Goal: Task Accomplishment & Management: Use online tool/utility

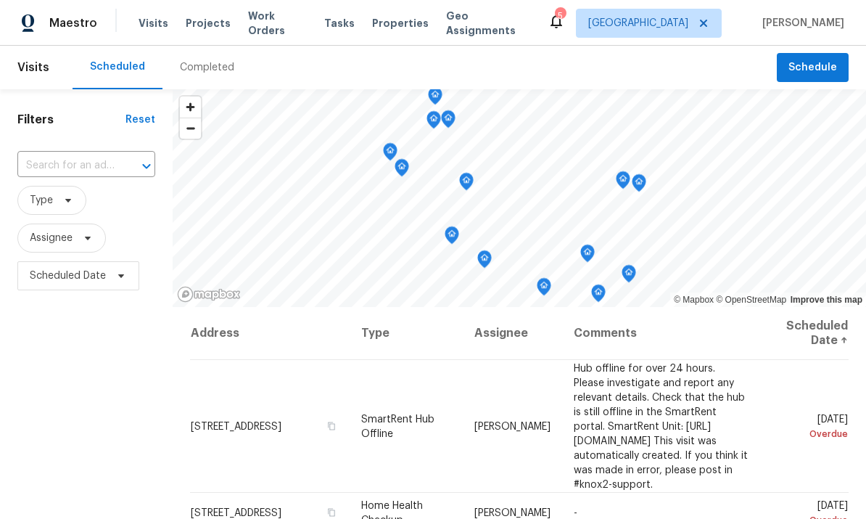
scroll to position [-1, 0]
click at [267, 28] on span "Work Orders" at bounding box center [277, 23] width 59 height 29
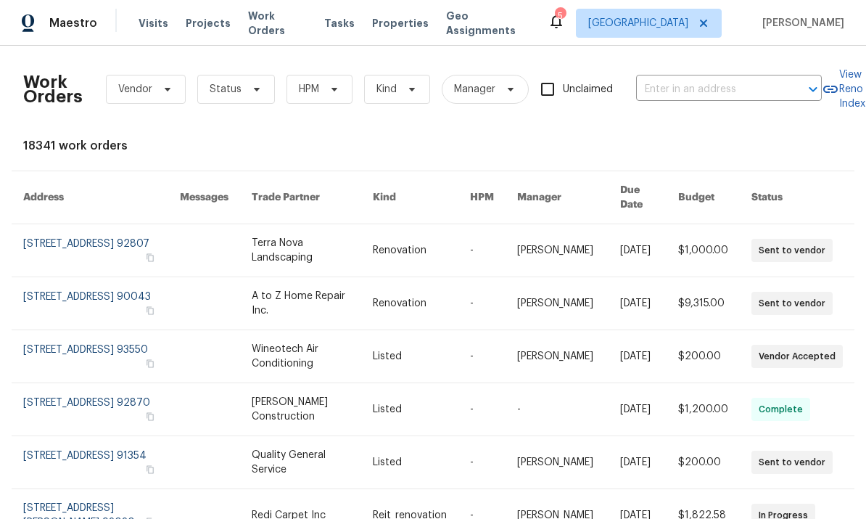
click at [716, 81] on input "text" at bounding box center [708, 89] width 145 height 22
type input "25258"
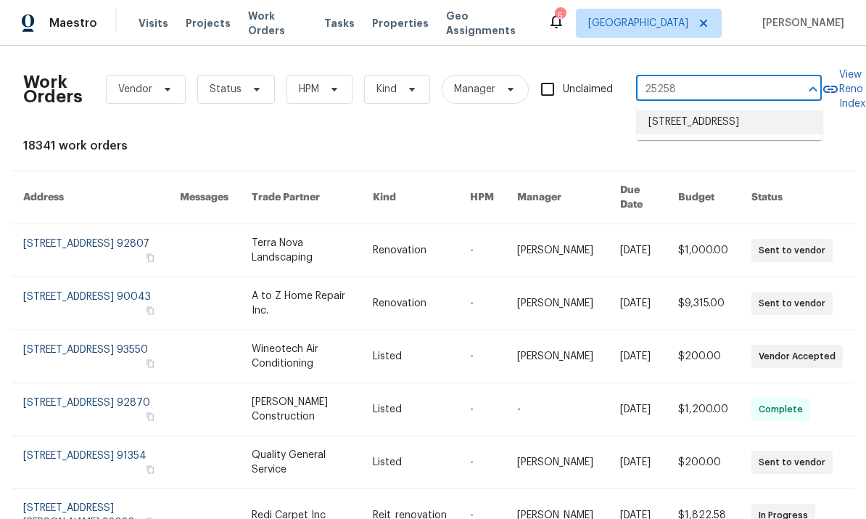
click at [722, 125] on li "[STREET_ADDRESS]" at bounding box center [730, 122] width 186 height 24
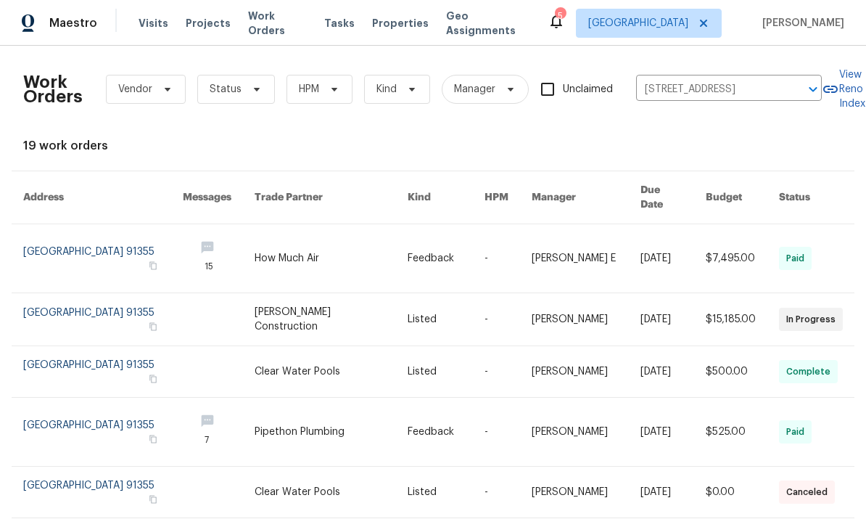
click at [79, 245] on link at bounding box center [103, 258] width 160 height 68
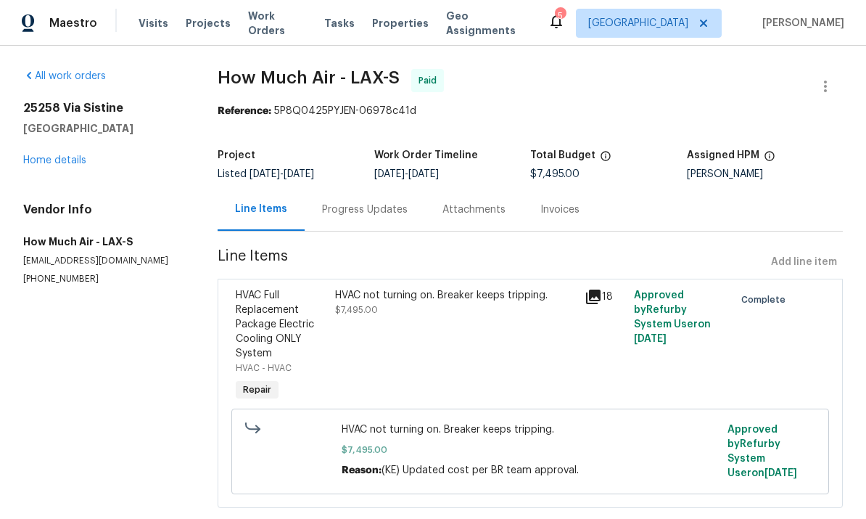
click at [44, 158] on link "Home details" at bounding box center [54, 160] width 63 height 10
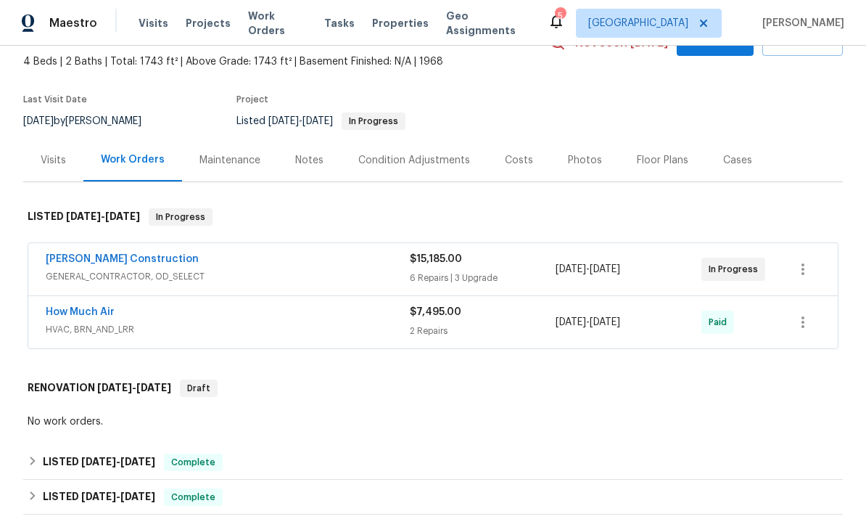
scroll to position [81, 0]
click at [81, 258] on link "Navarro Construction" at bounding box center [122, 260] width 153 height 10
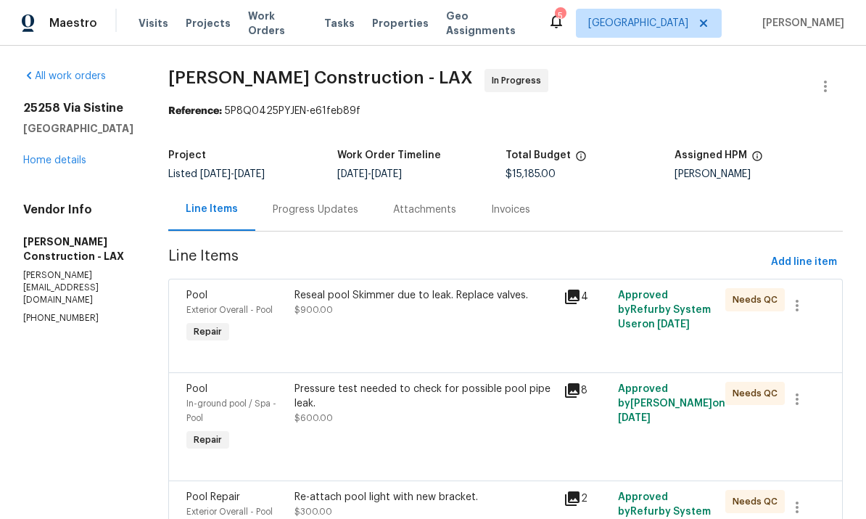
click at [73, 22] on span "Maestro" at bounding box center [73, 23] width 48 height 15
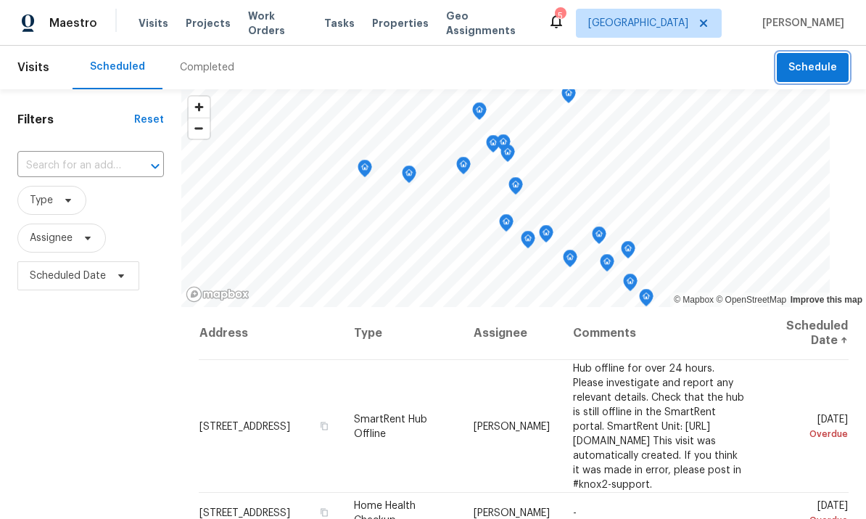
click at [808, 67] on span "Schedule" at bounding box center [812, 68] width 49 height 18
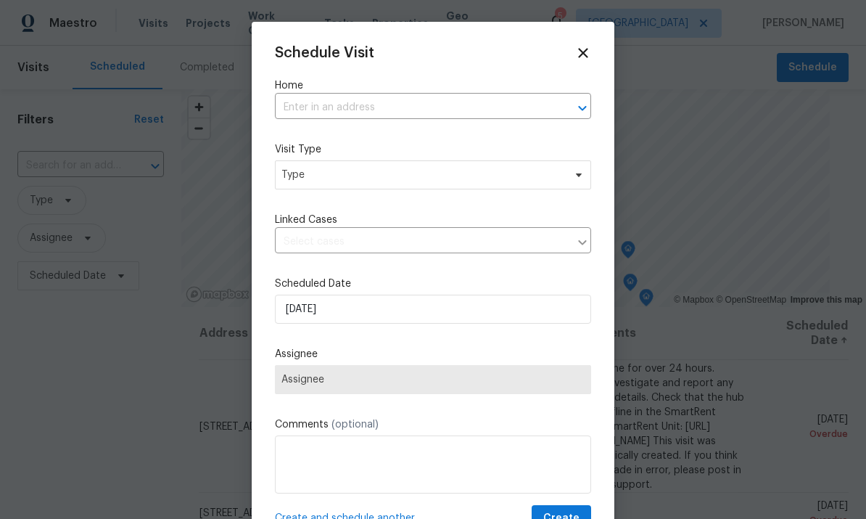
click at [478, 113] on input "text" at bounding box center [413, 107] width 276 height 22
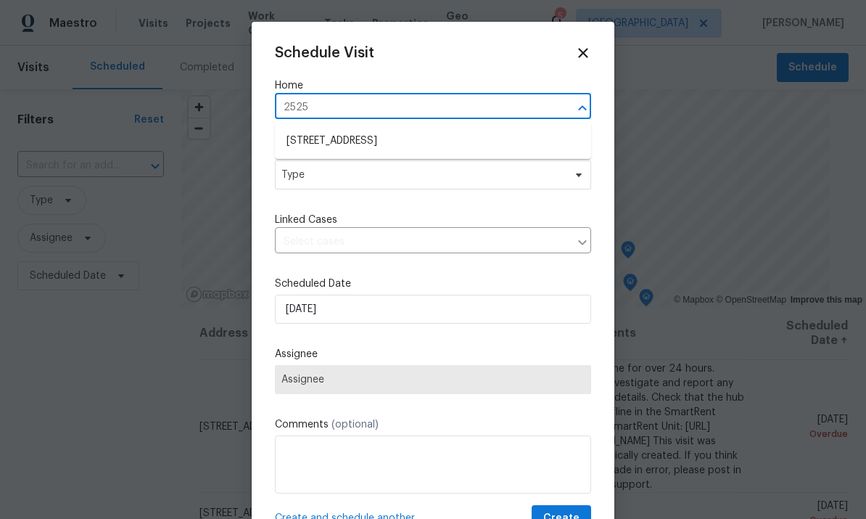
type input "25258"
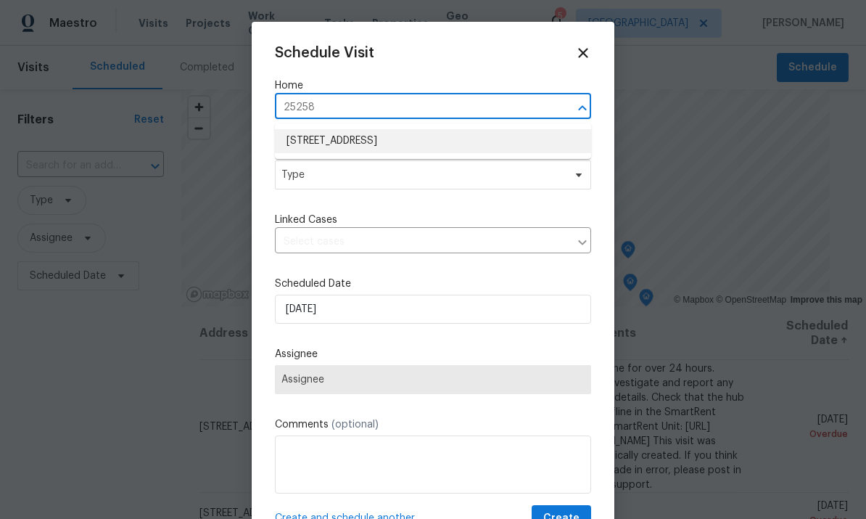
click at [445, 141] on li "[STREET_ADDRESS]" at bounding box center [433, 141] width 316 height 24
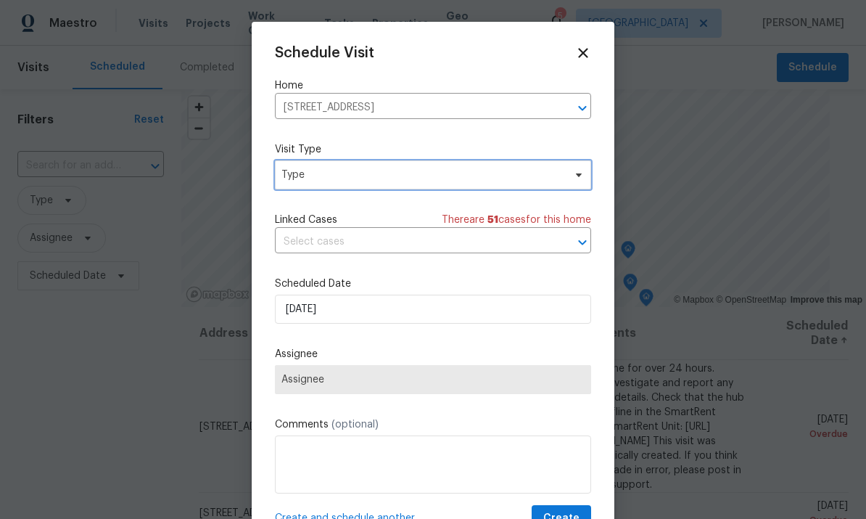
click at [522, 189] on span "Type" at bounding box center [433, 174] width 316 height 29
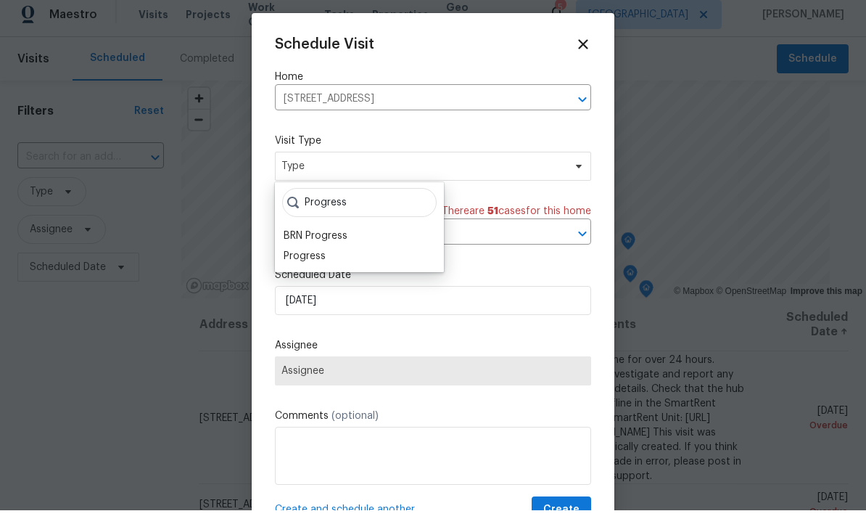
scroll to position [9, 0]
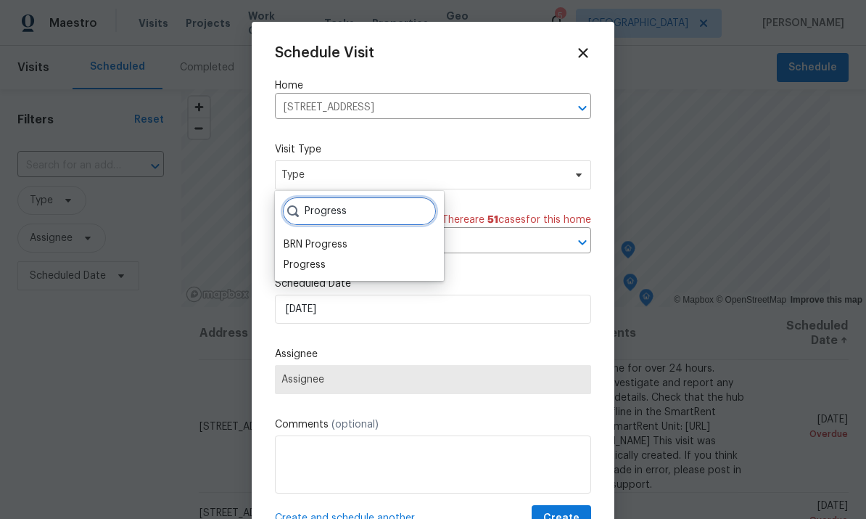
type input "Progress"
click at [318, 261] on div "Progress" at bounding box center [305, 264] width 42 height 15
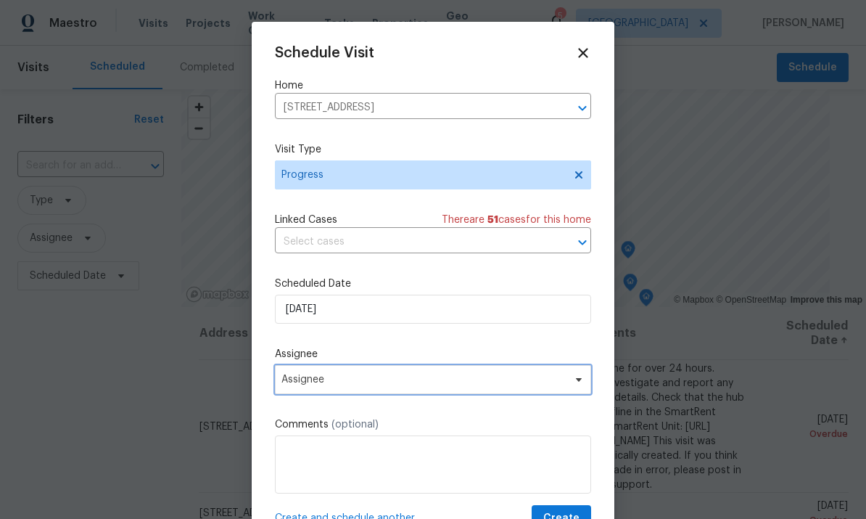
click at [382, 383] on span "Assignee" at bounding box center [423, 380] width 284 height 12
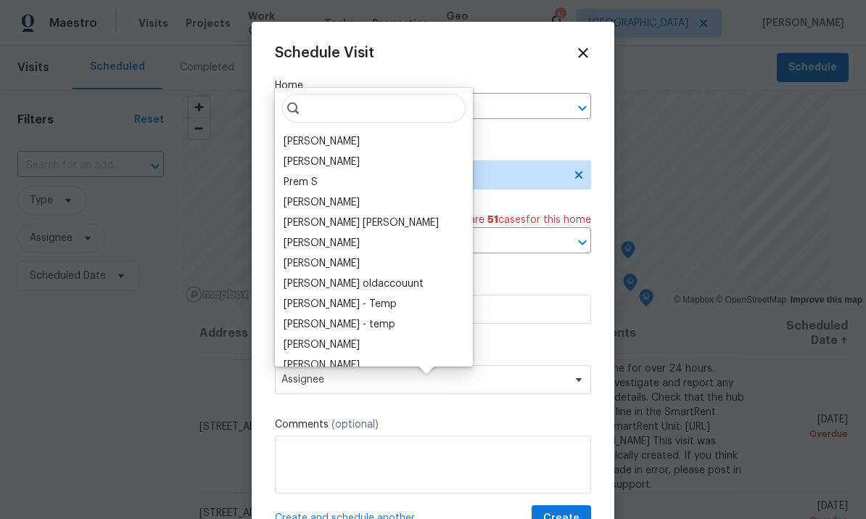
click at [344, 134] on div "[PERSON_NAME]" at bounding box center [322, 141] width 76 height 15
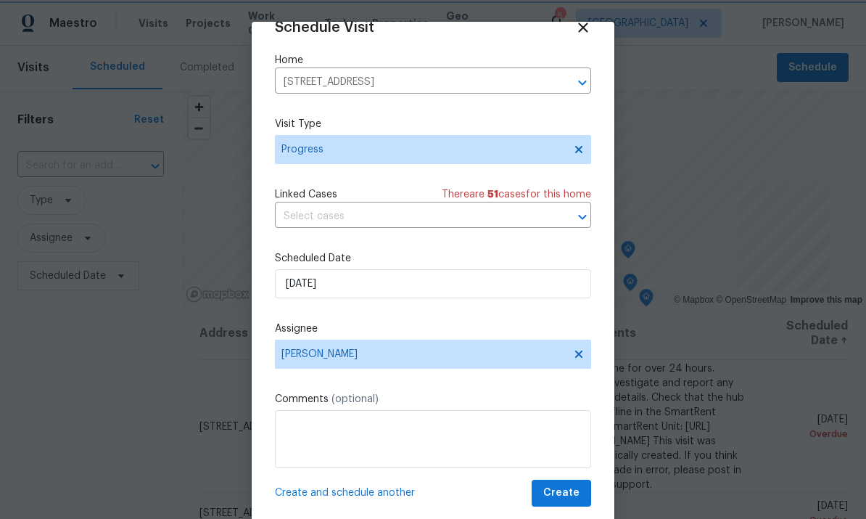
scroll to position [28, 0]
click at [566, 484] on button "Create" at bounding box center [561, 492] width 59 height 27
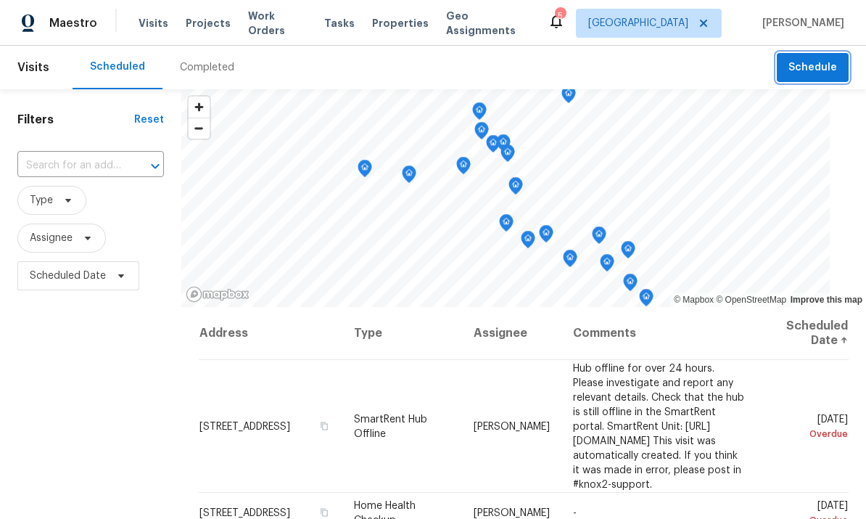
click at [820, 65] on span "Schedule" at bounding box center [812, 68] width 49 height 18
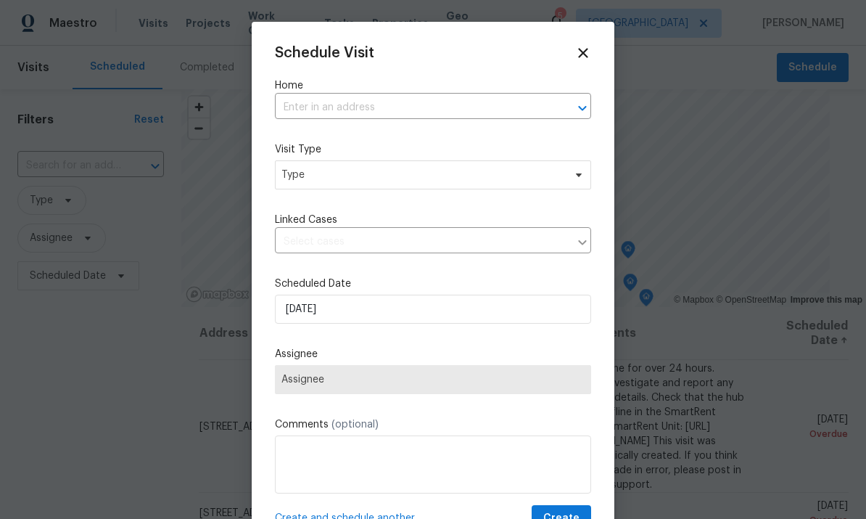
click at [465, 98] on input "text" at bounding box center [413, 107] width 276 height 22
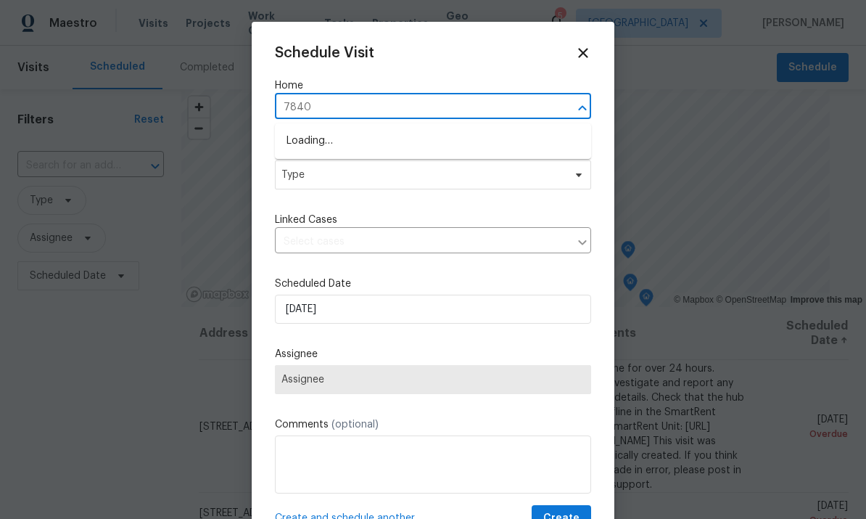
type input "7840"
click at [423, 150] on li "[STREET_ADDRESS][PERSON_NAME]" at bounding box center [433, 141] width 316 height 24
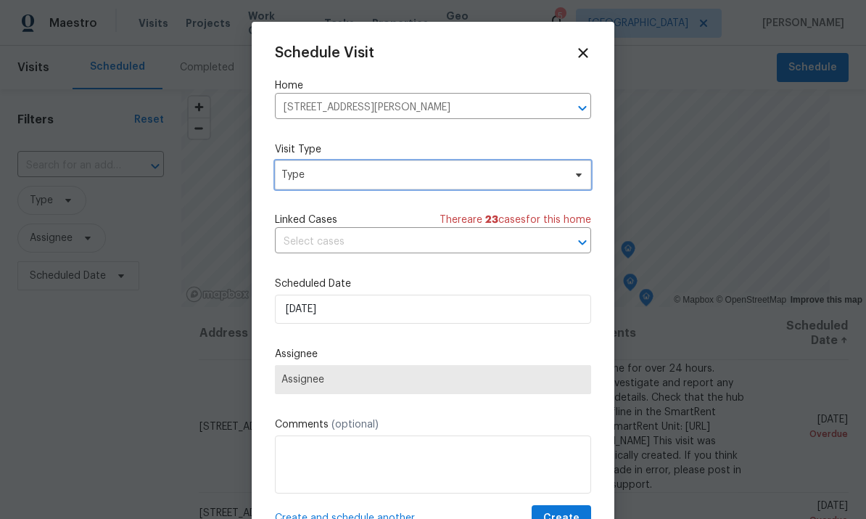
click at [478, 177] on span "Type" at bounding box center [422, 175] width 282 height 15
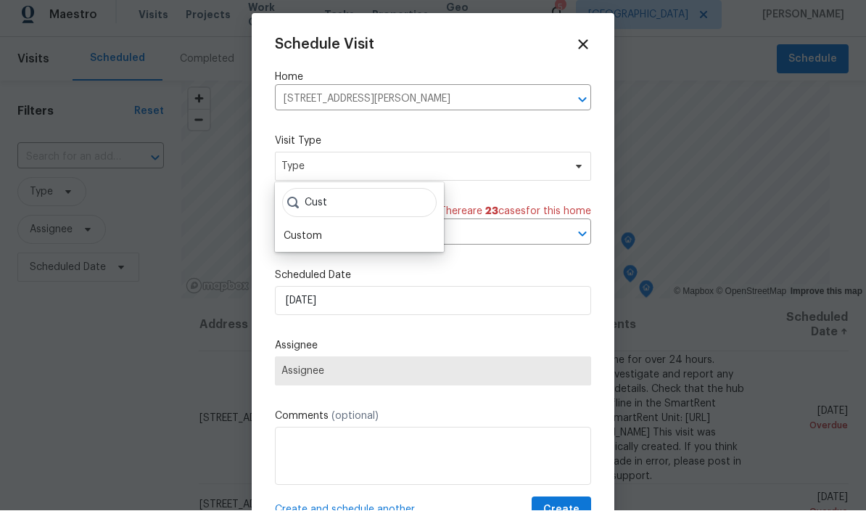
scroll to position [9, 0]
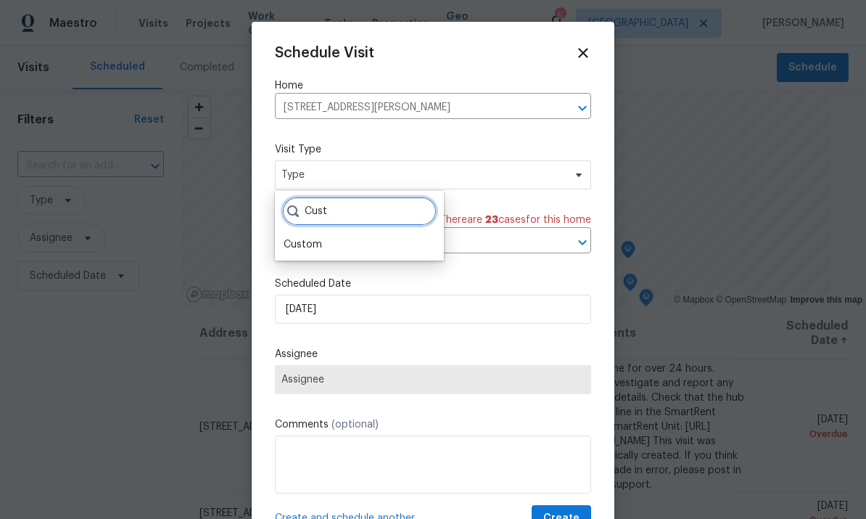
type input "Cust"
click at [320, 238] on div "Custom" at bounding box center [303, 244] width 38 height 15
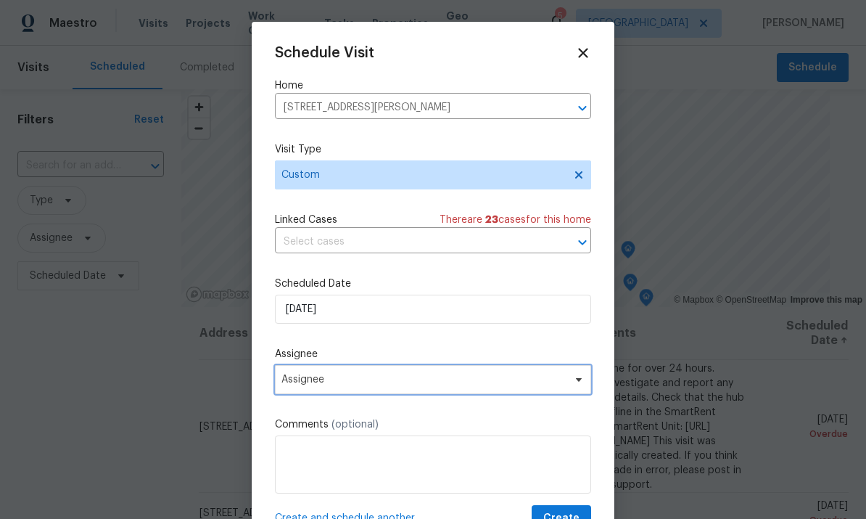
click at [381, 389] on span "Assignee" at bounding box center [433, 379] width 316 height 29
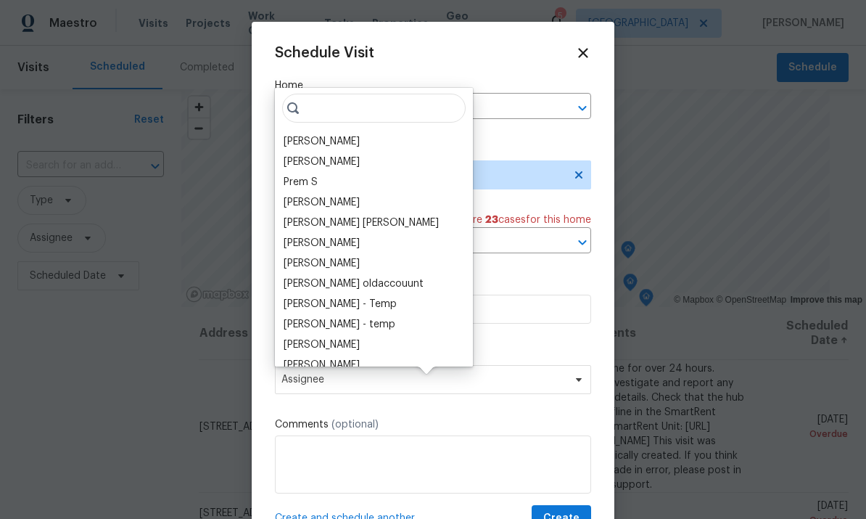
click at [339, 134] on div "[PERSON_NAME]" at bounding box center [322, 141] width 76 height 15
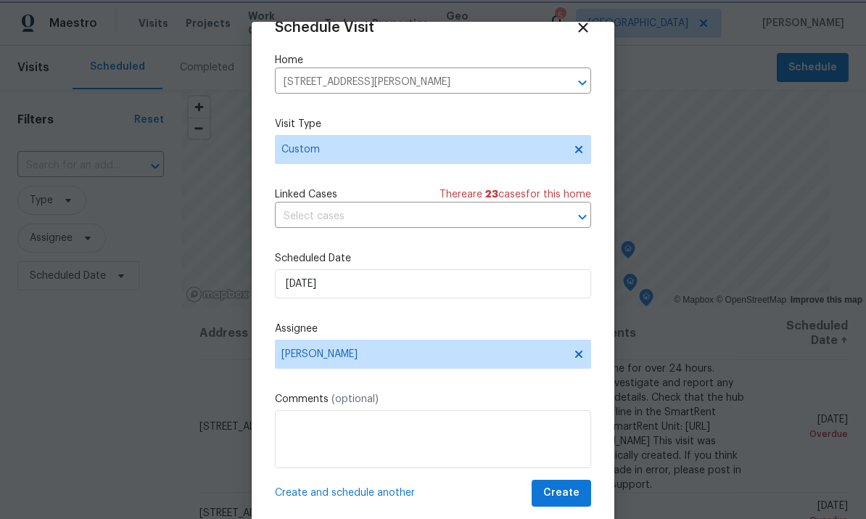
scroll to position [28, 0]
click at [568, 493] on span "Create" at bounding box center [561, 493] width 36 height 18
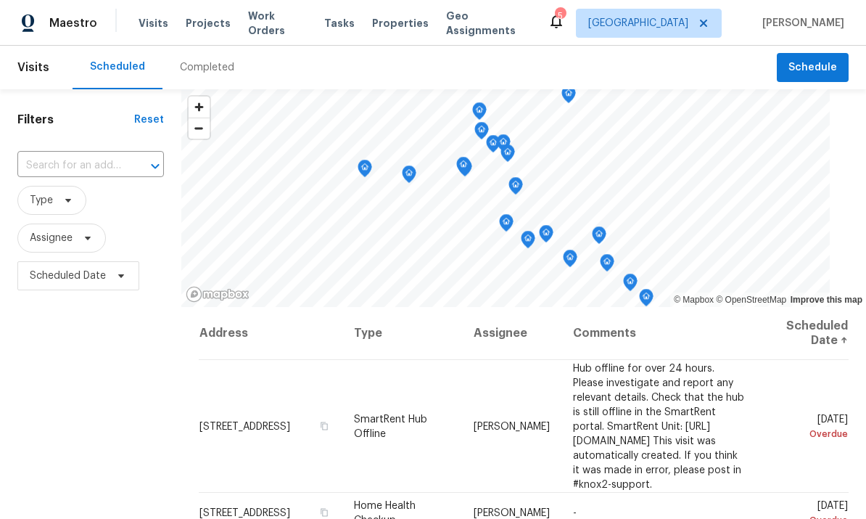
click at [339, 17] on div "Tasks" at bounding box center [339, 23] width 30 height 15
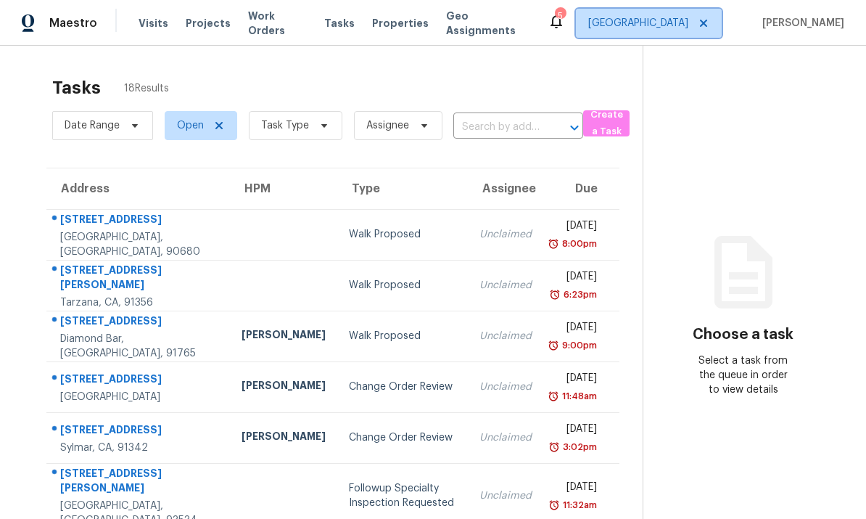
click at [655, 19] on span "[GEOGRAPHIC_DATA]" at bounding box center [638, 23] width 100 height 15
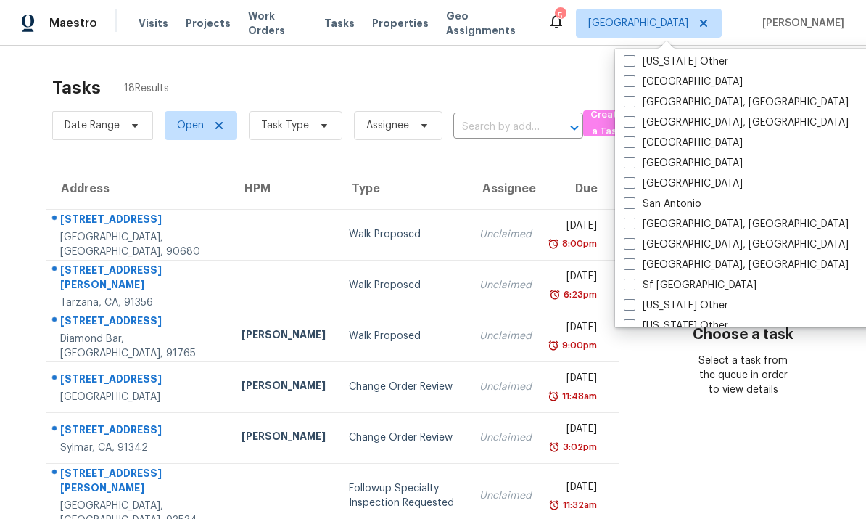
scroll to position [1815, 0]
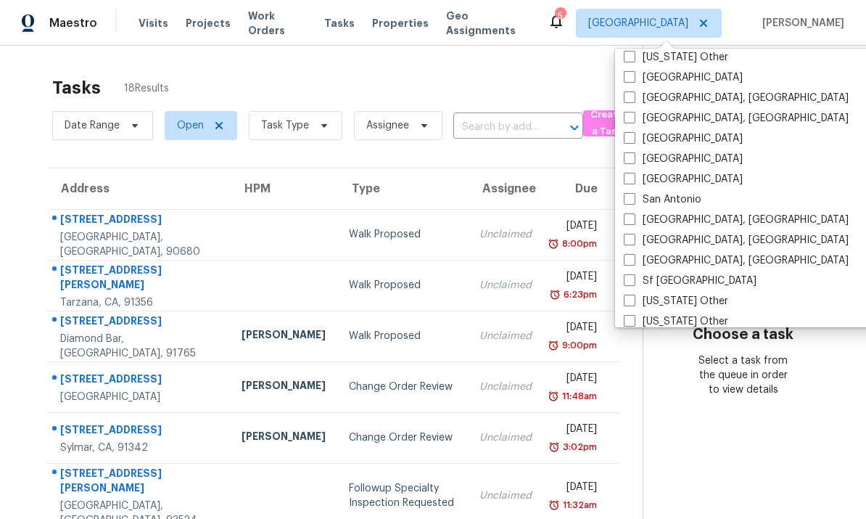
click at [636, 215] on label "[GEOGRAPHIC_DATA], [GEOGRAPHIC_DATA]" at bounding box center [736, 220] width 225 height 15
click at [633, 215] on input "[GEOGRAPHIC_DATA], [GEOGRAPHIC_DATA]" at bounding box center [628, 217] width 9 height 9
checkbox input "true"
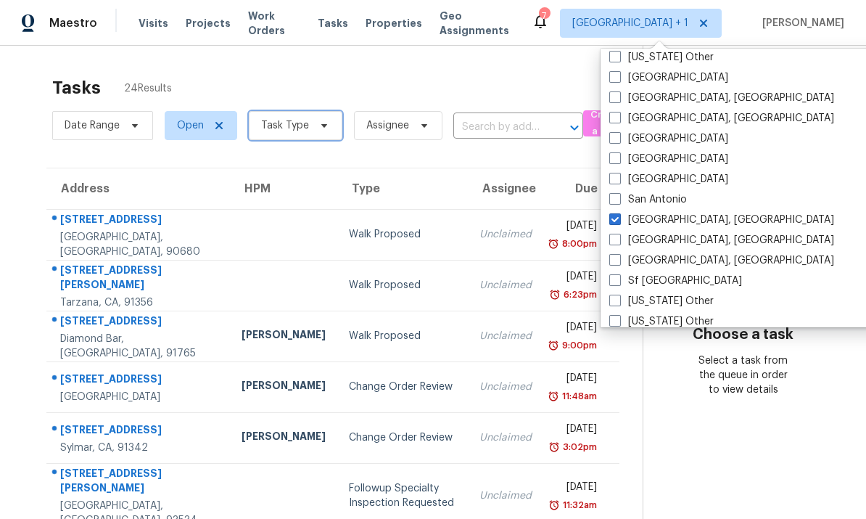
click at [318, 125] on icon at bounding box center [324, 126] width 12 height 12
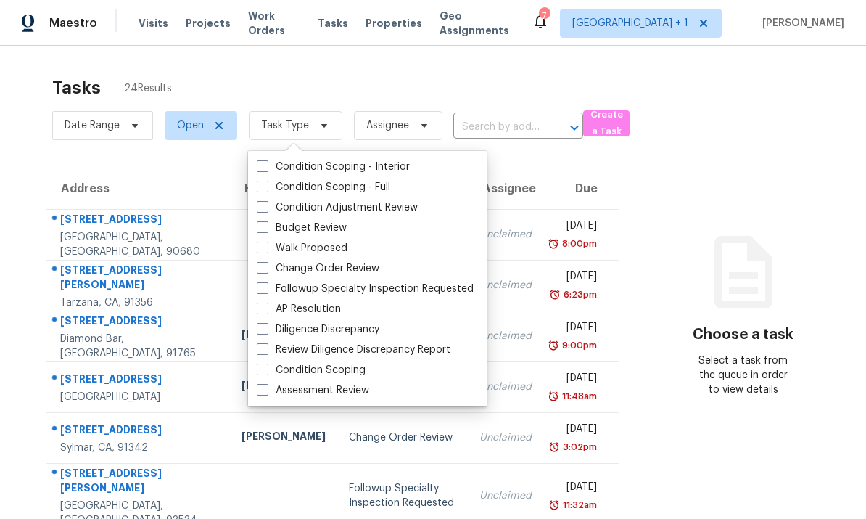
click at [266, 228] on span at bounding box center [263, 227] width 12 height 12
click at [266, 228] on input "Budget Review" at bounding box center [261, 224] width 9 height 9
checkbox input "true"
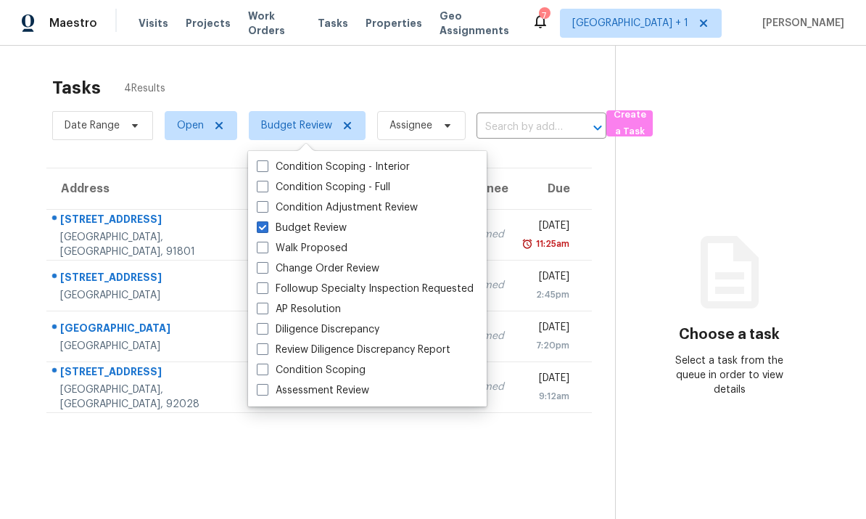
click at [516, 55] on div "Tasks 4 Results Date Range Open Budget Review Assignee ​ Create a Task Address …" at bounding box center [433, 305] width 866 height 519
